Goal: Find specific page/section: Find specific page/section

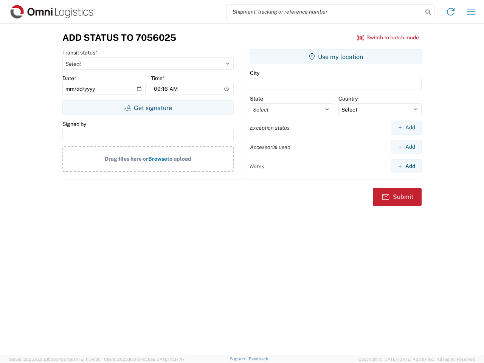
click at [325, 12] on input "search" at bounding box center [325, 12] width 196 height 14
click at [428, 12] on icon at bounding box center [428, 12] width 11 height 11
click at [451, 12] on icon at bounding box center [451, 12] width 12 height 12
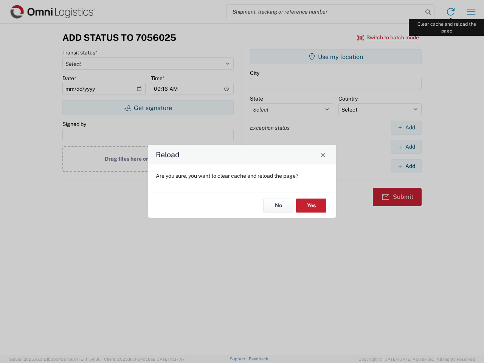
click at [472, 12] on div "Reload Are you sure, you want to clear cache and reload the page? No Yes" at bounding box center [242, 181] width 484 height 363
click at [389, 37] on div "Reload Are you sure, you want to clear cache and reload the page? No Yes" at bounding box center [242, 181] width 484 height 363
click at [148, 108] on div "Reload Are you sure, you want to clear cache and reload the page? No Yes" at bounding box center [242, 181] width 484 height 363
click at [336, 57] on div "Reload Are you sure, you want to clear cache and reload the page? No Yes" at bounding box center [242, 181] width 484 height 363
click at [406, 128] on div "Reload Are you sure, you want to clear cache and reload the page? No Yes" at bounding box center [242, 181] width 484 height 363
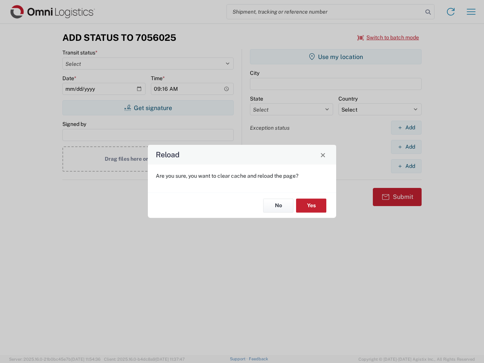
click at [406, 147] on div "Reload Are you sure, you want to clear cache and reload the page? No Yes" at bounding box center [242, 181] width 484 height 363
click at [406, 166] on div "Reload Are you sure, you want to clear cache and reload the page? No Yes" at bounding box center [242, 181] width 484 height 363
